Goal: Find specific page/section: Find specific page/section

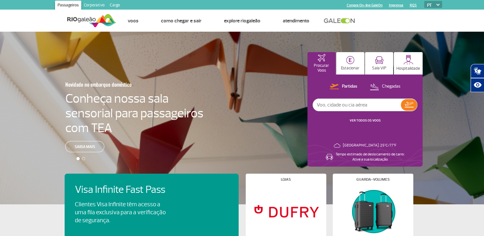
click at [95, 5] on link "Corporativo" at bounding box center [94, 6] width 26 height 10
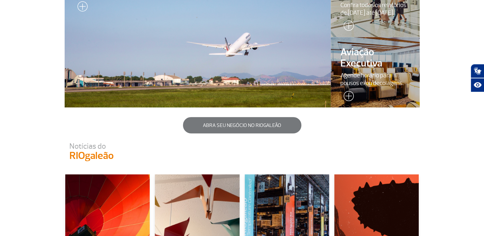
scroll to position [508, 0]
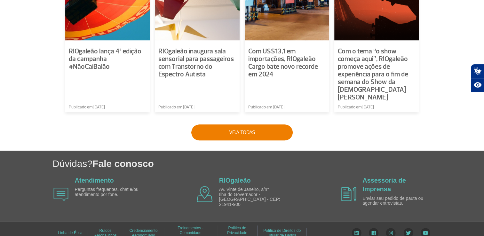
click at [196, 227] on link "Treinamentos - Comunidade Aeroportuária" at bounding box center [191, 233] width 26 height 19
click at [198, 224] on link "Treinamentos - Comunidade Aeroportuária" at bounding box center [191, 233] width 26 height 19
click at [201, 226] on link "Treinamentos - Comunidade Aeroportuária" at bounding box center [191, 233] width 26 height 19
